Goal: Task Accomplishment & Management: Manage account settings

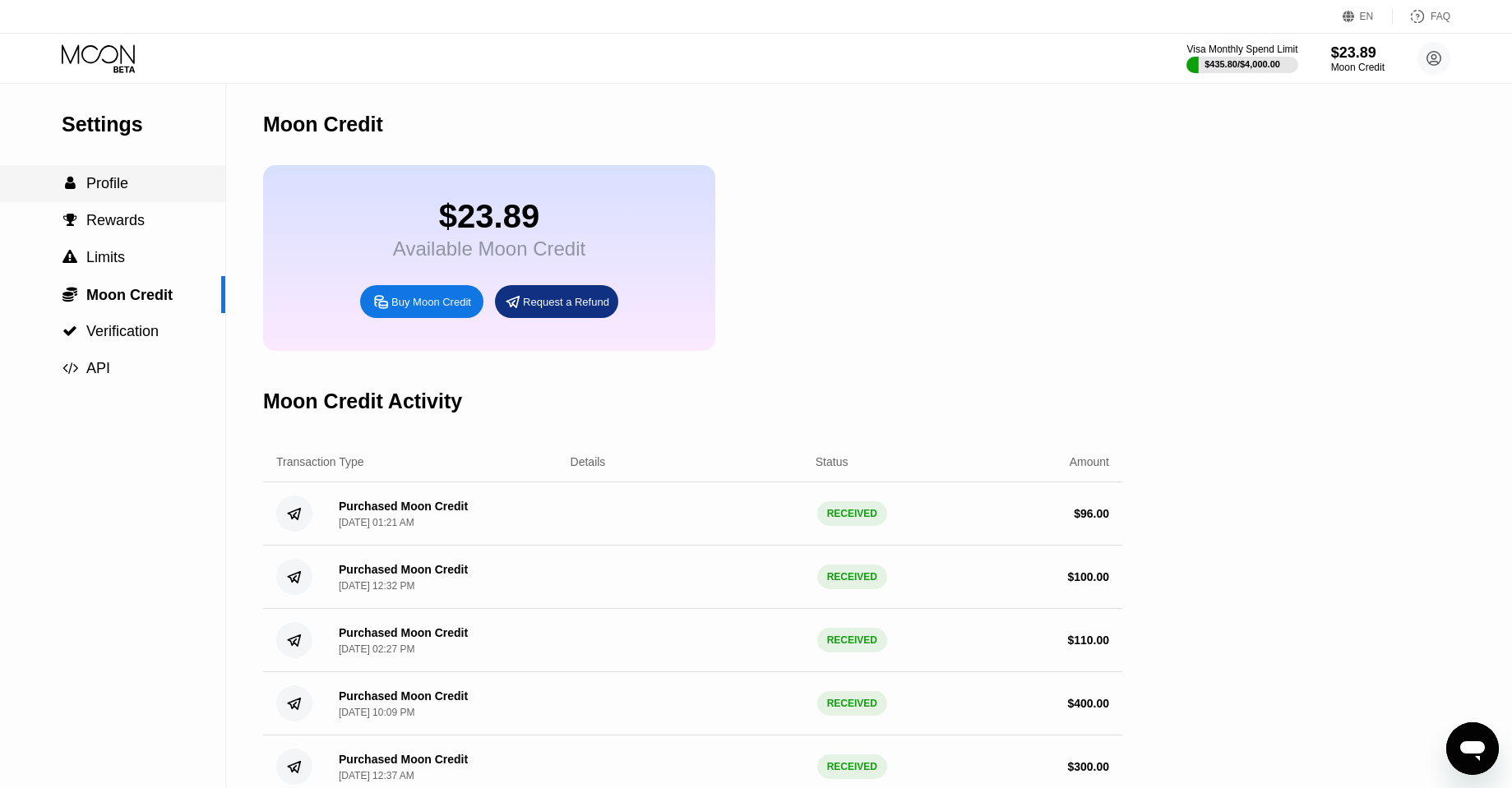
click at [106, 176] on span "Profile" at bounding box center [108, 183] width 42 height 16
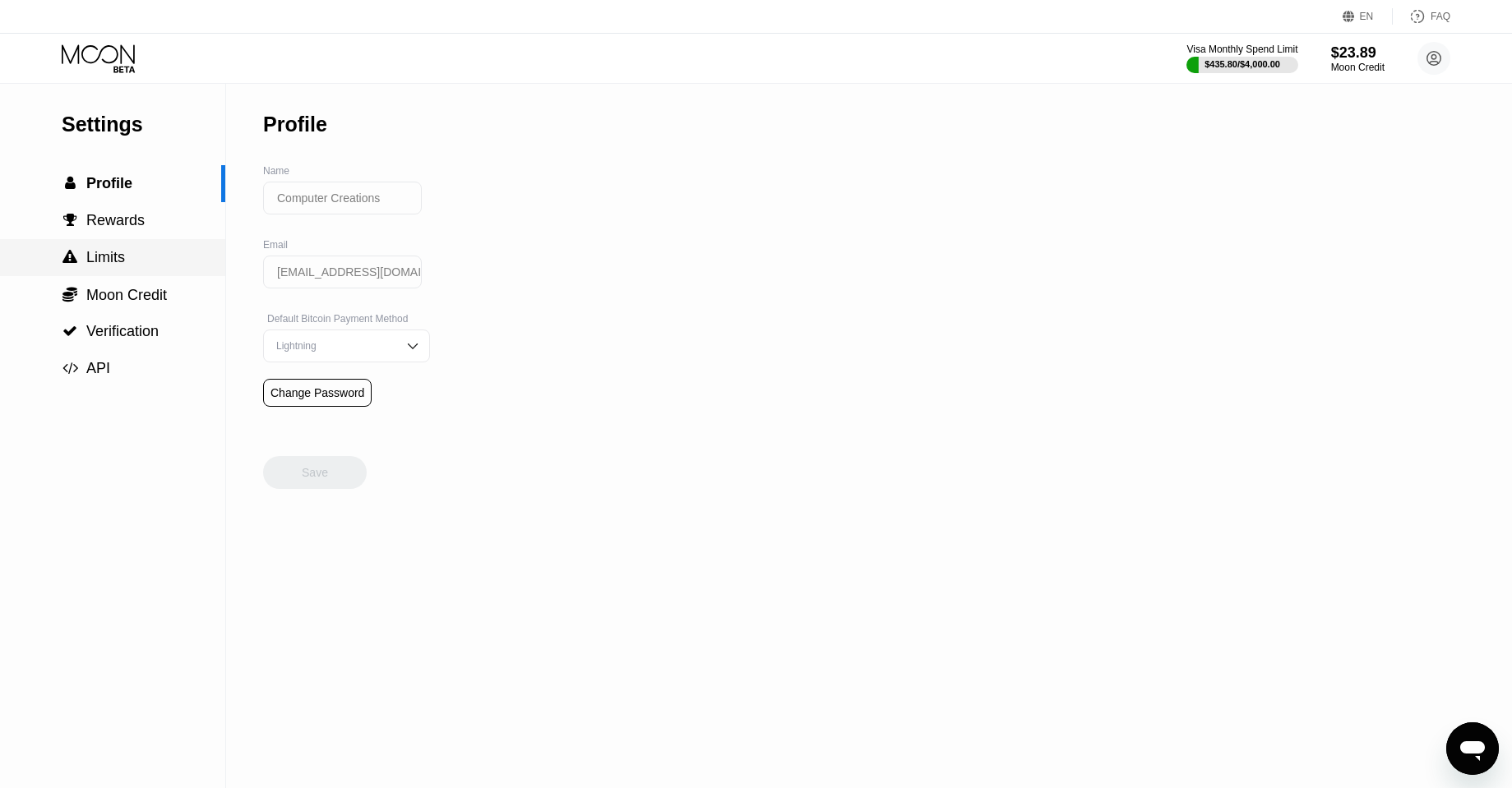
click at [117, 241] on div " Limits" at bounding box center [113, 257] width 225 height 37
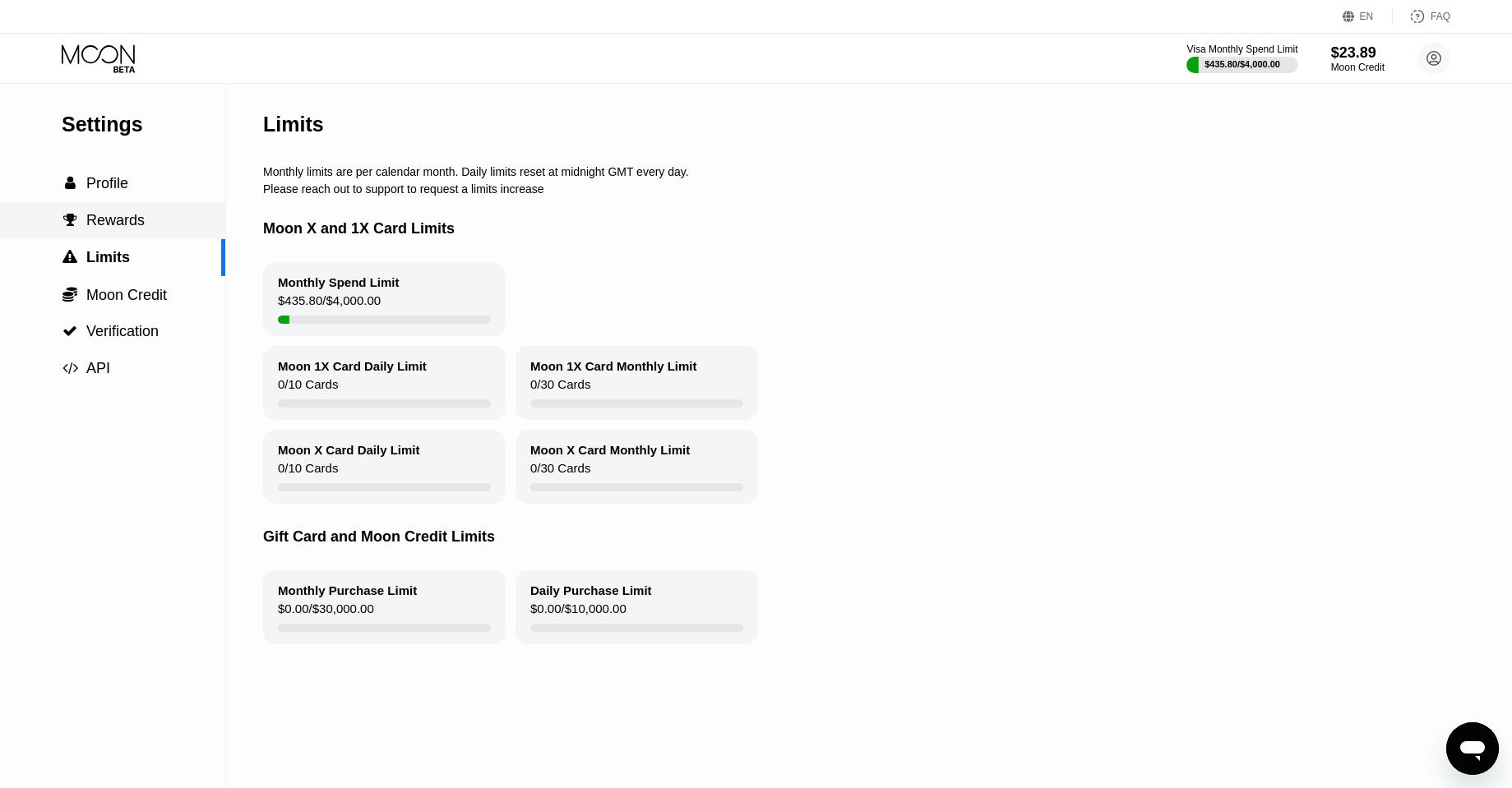
click at [112, 221] on span "Rewards" at bounding box center [116, 220] width 59 height 16
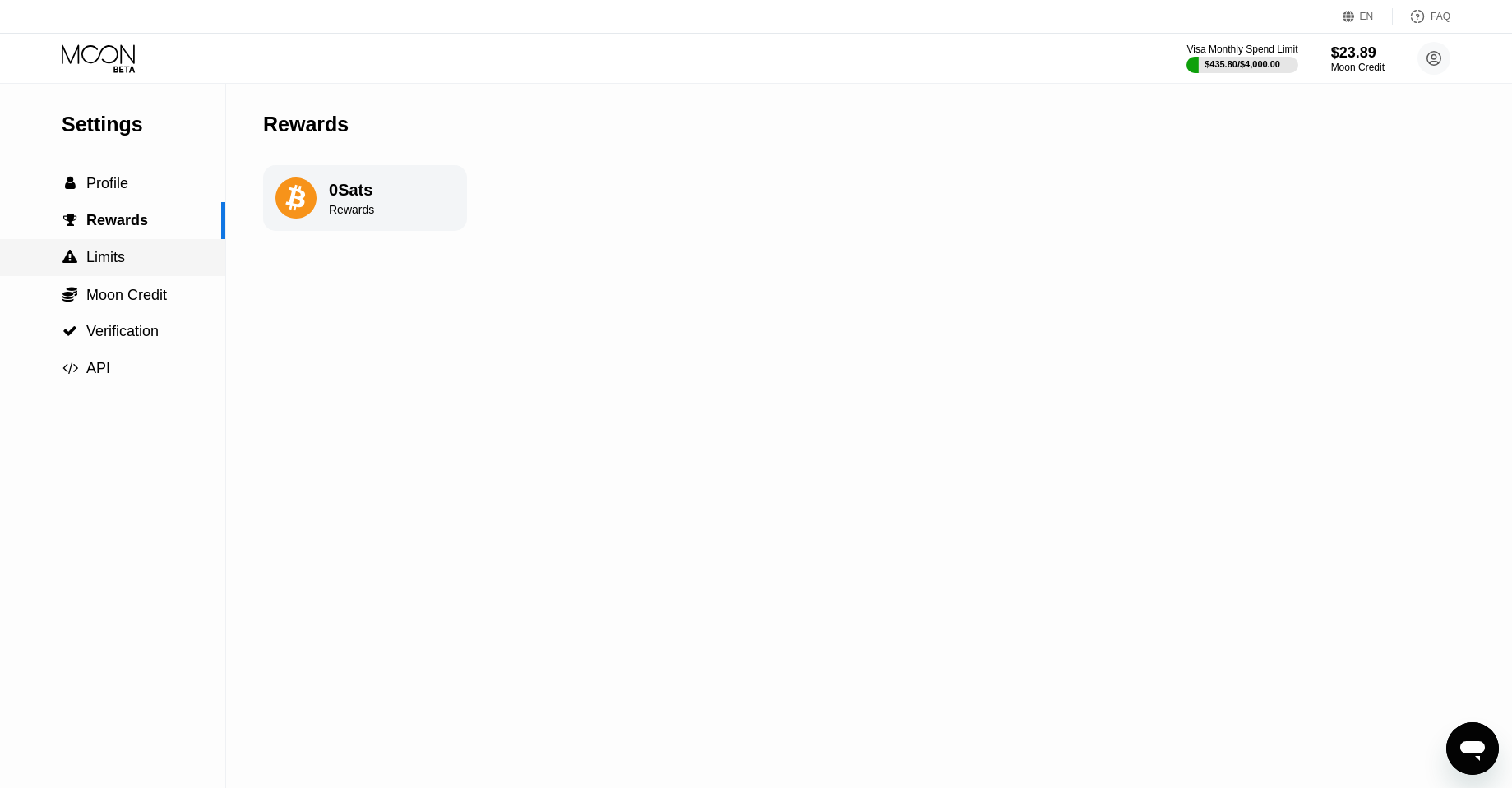
click at [107, 246] on div " Limits" at bounding box center [113, 257] width 225 height 37
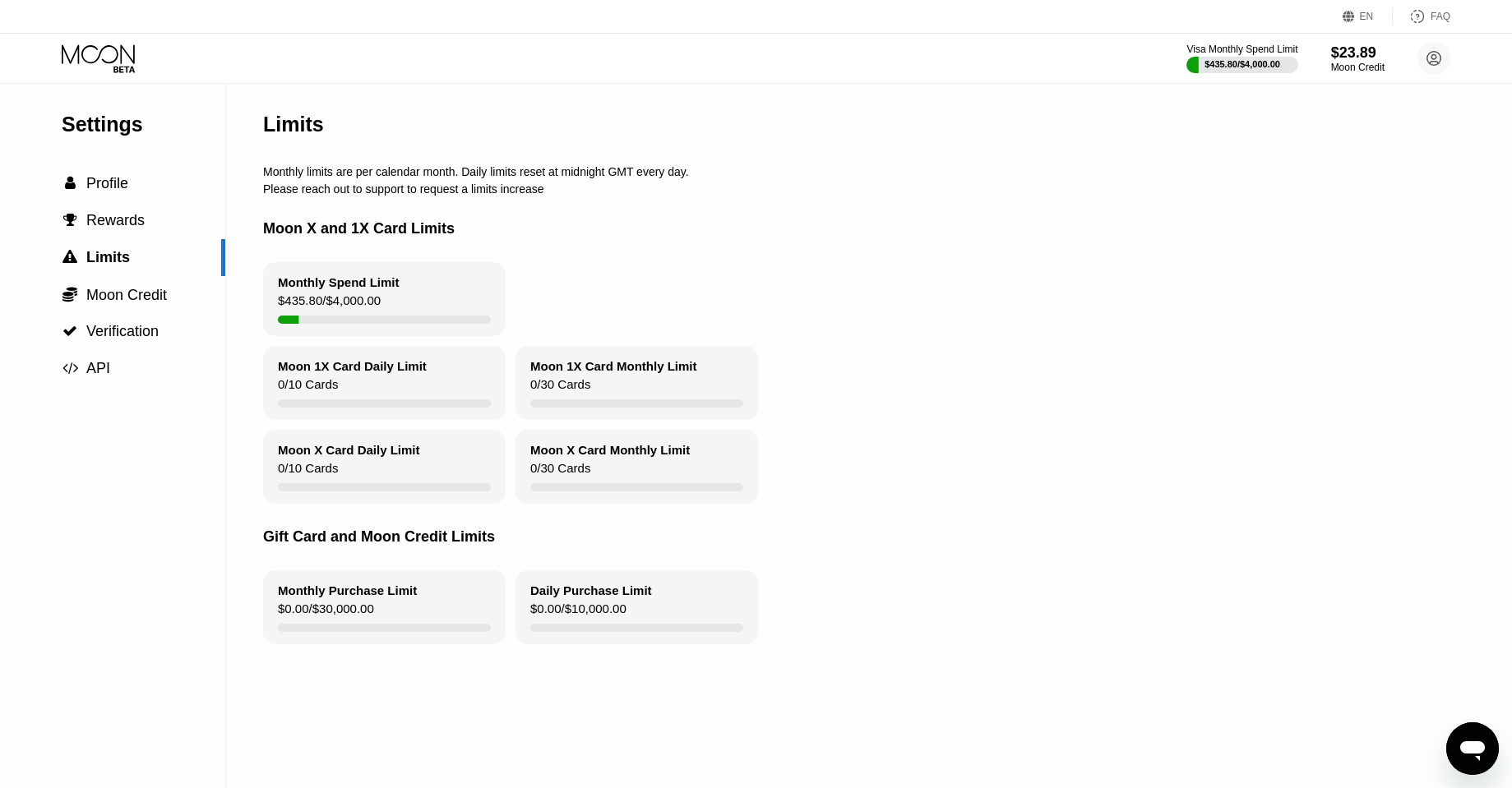
click at [113, 125] on div "Settings" at bounding box center [144, 125] width 163 height 24
click at [101, 43] on div "Visa Monthly Spend Limit $435.80 / $4,000.00 $23.89 Moon Credit Computer Creati…" at bounding box center [756, 58] width 1512 height 49
click at [101, 56] on icon at bounding box center [100, 59] width 77 height 29
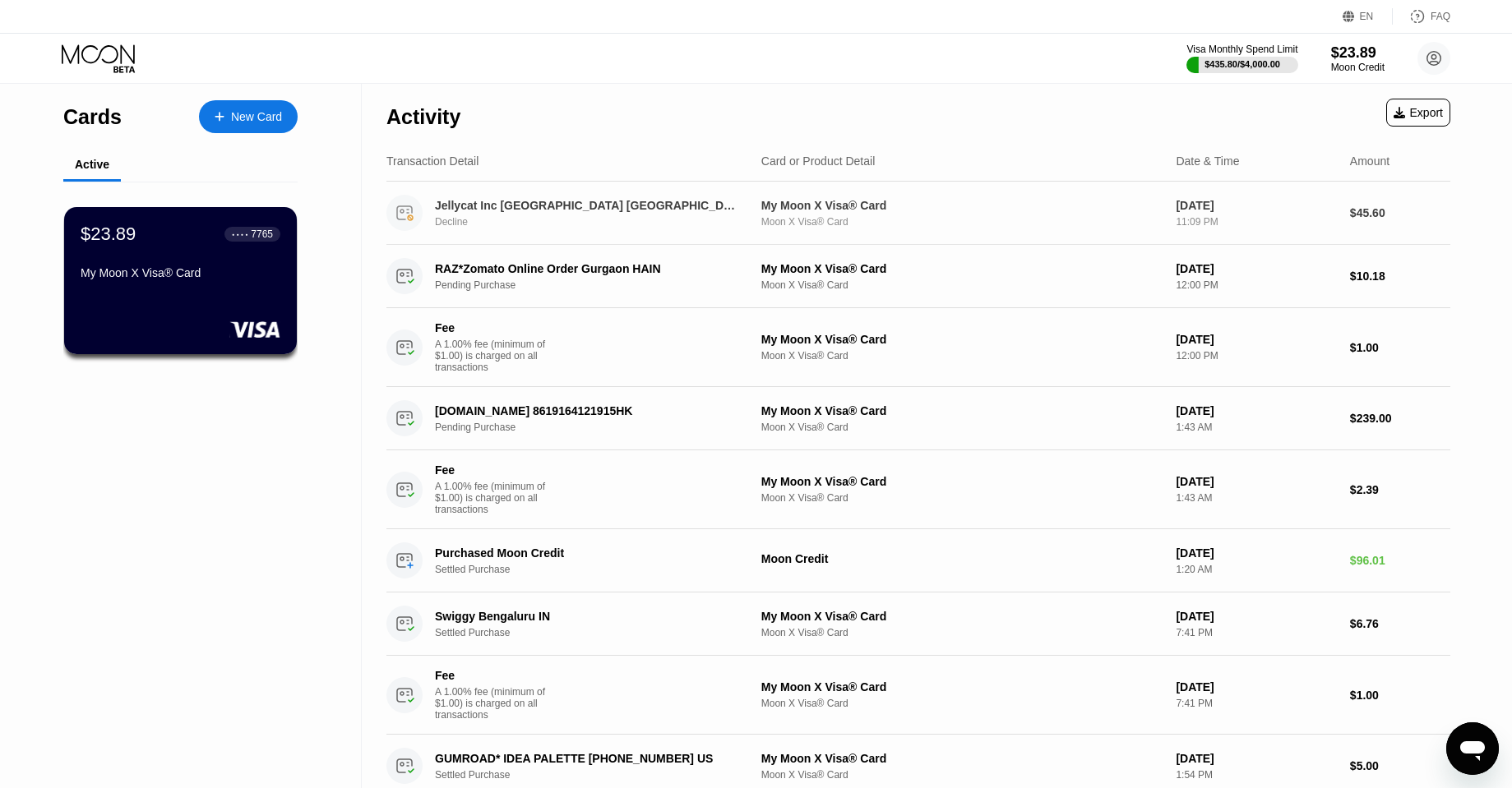
click at [471, 201] on div "Jellycat Inc [GEOGRAPHIC_DATA] [GEOGRAPHIC_DATA]" at bounding box center [586, 205] width 303 height 13
